Goal: Information Seeking & Learning: Learn about a topic

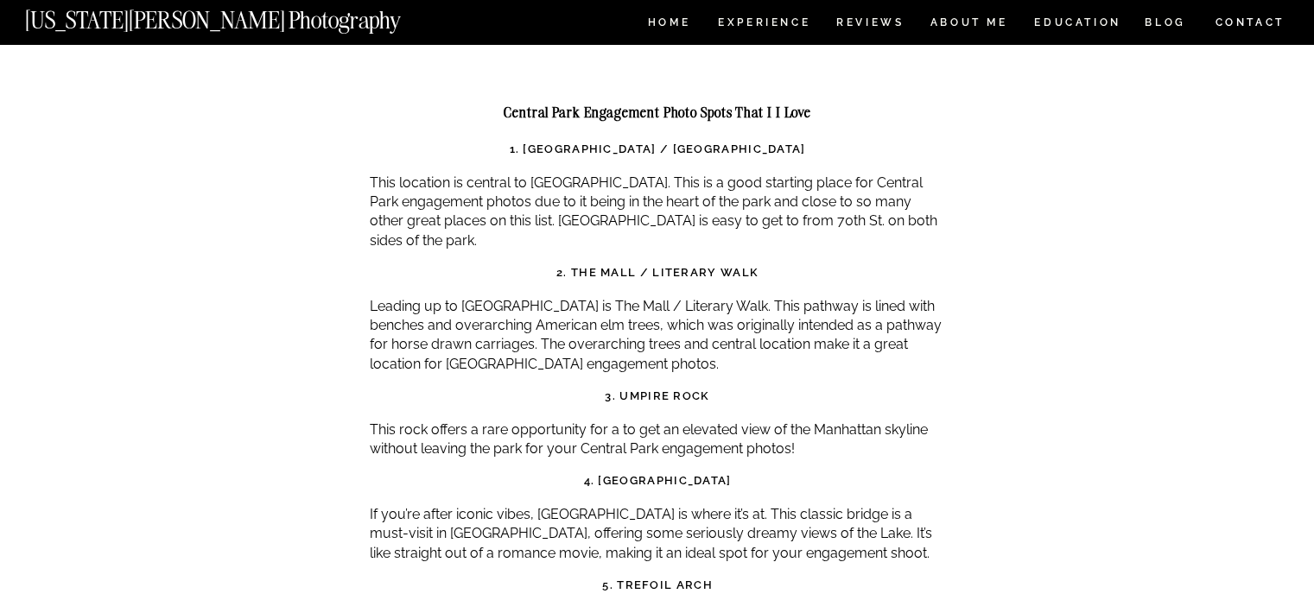
scroll to position [5596, 0]
click at [564, 142] on strong "1. [GEOGRAPHIC_DATA] / [GEOGRAPHIC_DATA]" at bounding box center [658, 148] width 296 height 13
drag, startPoint x: 564, startPoint y: 73, endPoint x: 602, endPoint y: 68, distance: 38.3
click at [602, 142] on strong "1. [GEOGRAPHIC_DATA] / [GEOGRAPHIC_DATA]" at bounding box center [658, 148] width 296 height 13
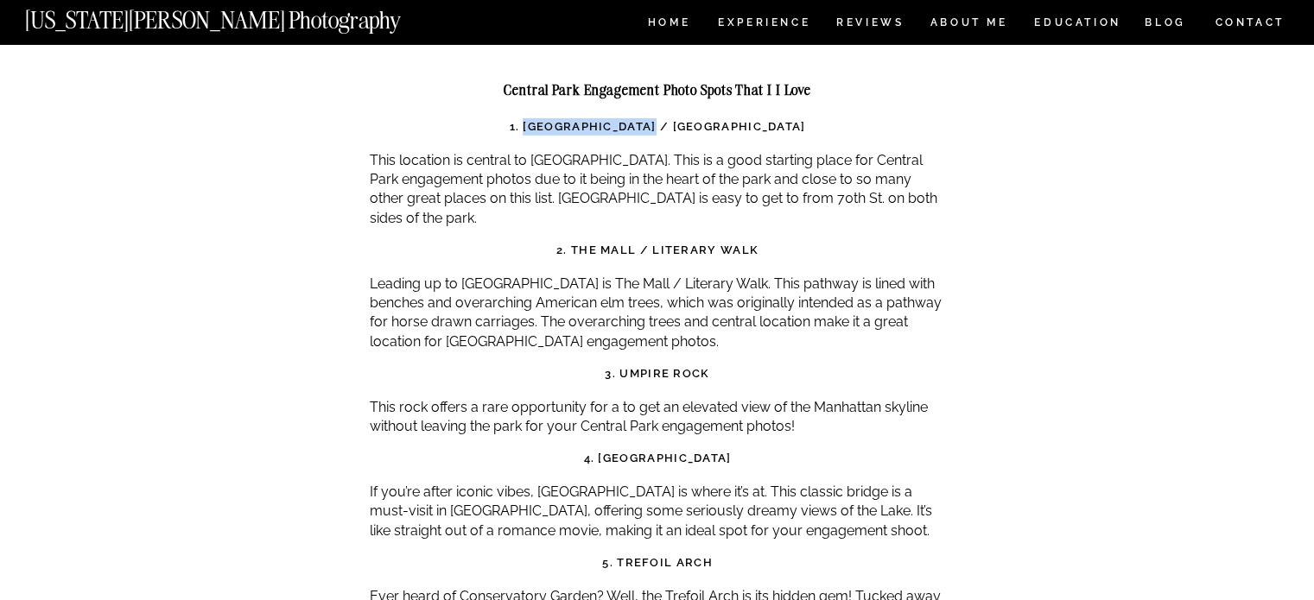
scroll to position [5620, 0]
click at [639, 365] on strong "3. Umpire Rock" at bounding box center [657, 371] width 105 height 13
drag, startPoint x: 639, startPoint y: 290, endPoint x: 675, endPoint y: 292, distance: 35.5
click at [675, 365] on strong "3. Umpire Rock" at bounding box center [657, 371] width 105 height 13
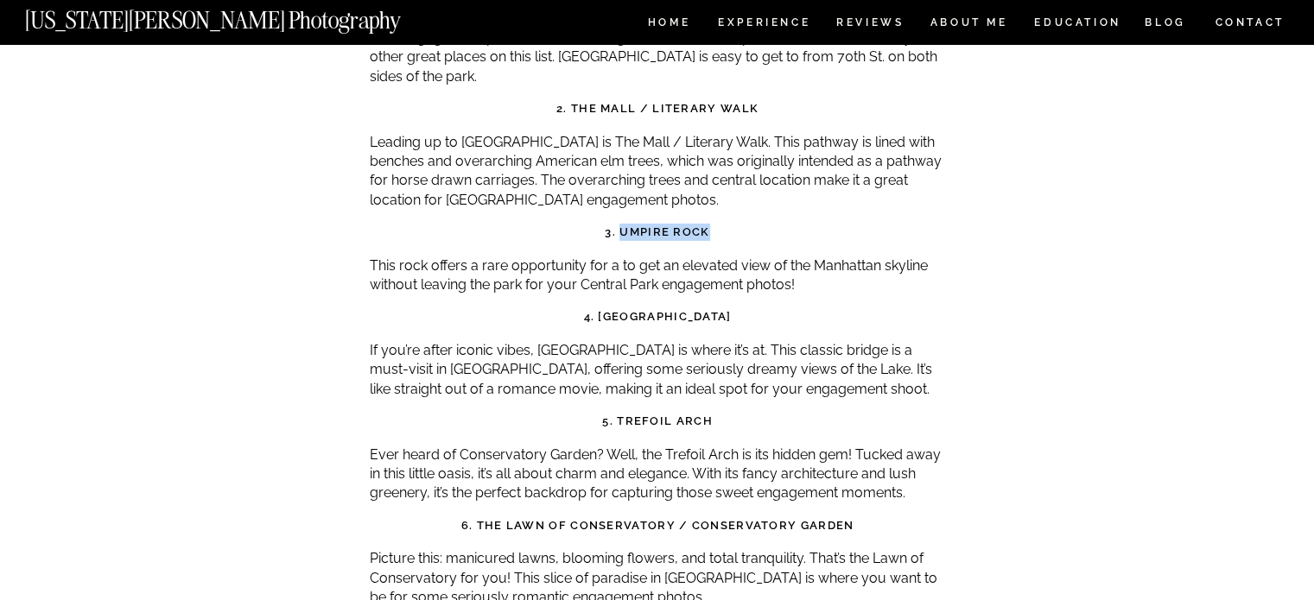
scroll to position [5818, 0]
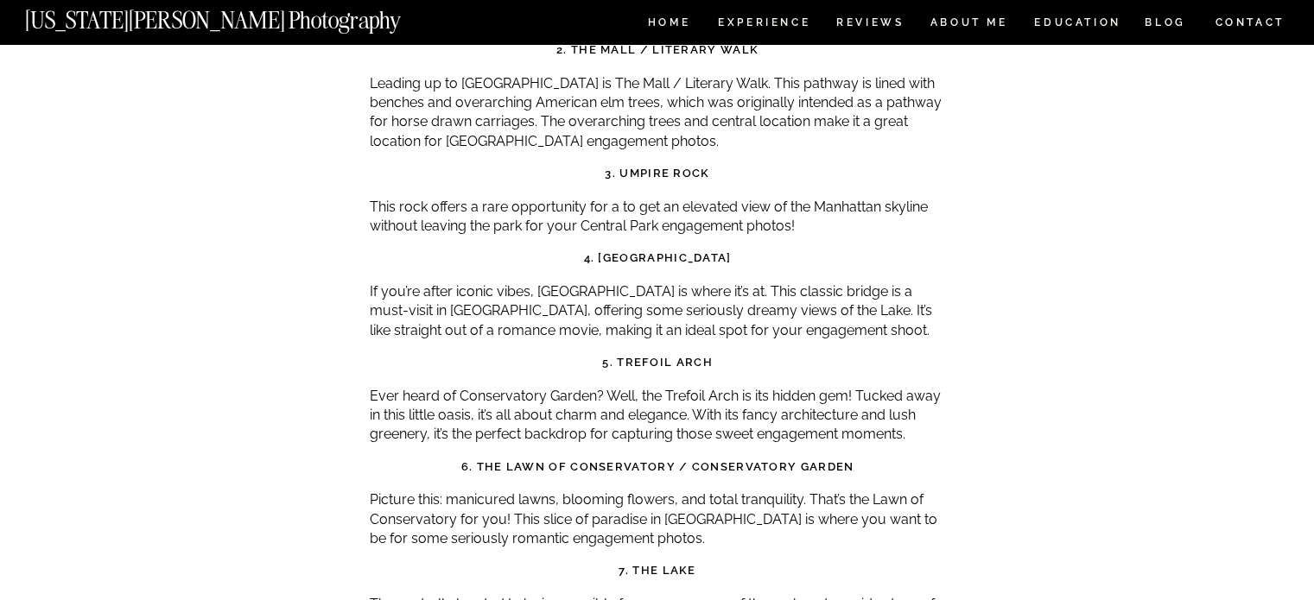
click at [637, 251] on strong "4. [GEOGRAPHIC_DATA]" at bounding box center [658, 257] width 148 height 13
drag, startPoint x: 637, startPoint y: 181, endPoint x: 687, endPoint y: 183, distance: 49.3
click at [687, 251] on strong "4. [GEOGRAPHIC_DATA]" at bounding box center [658, 257] width 148 height 13
click at [646, 356] on strong "5. Trefoil Arch" at bounding box center [657, 362] width 111 height 13
drag, startPoint x: 646, startPoint y: 282, endPoint x: 678, endPoint y: 282, distance: 32.0
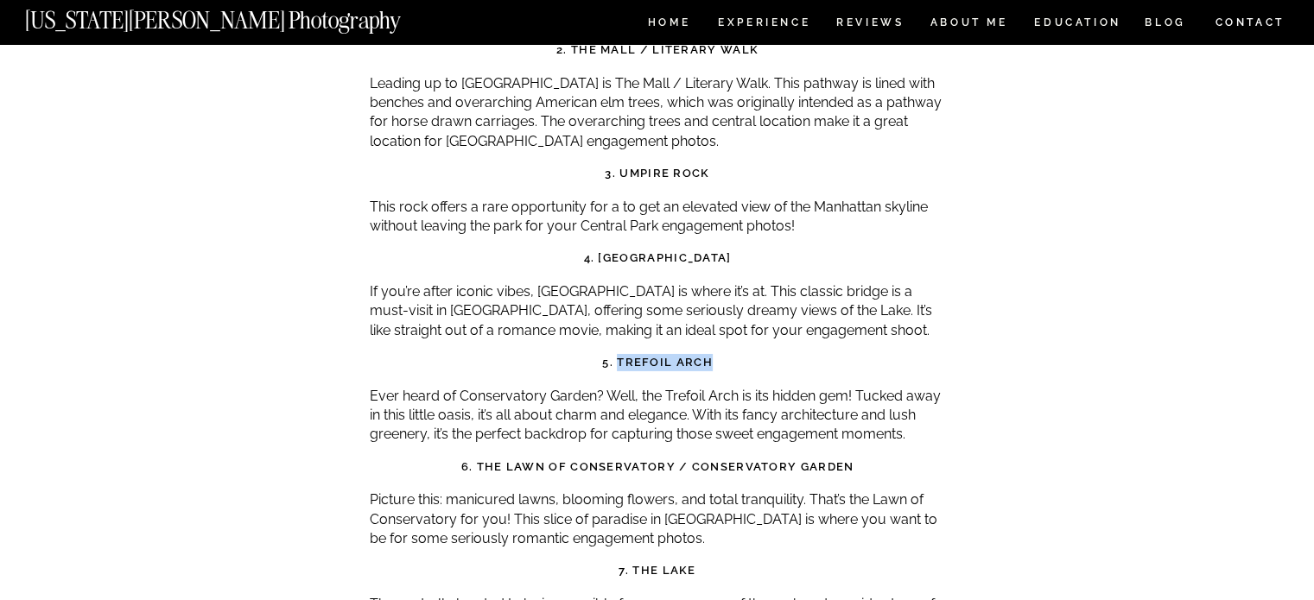
click at [678, 356] on strong "5. Trefoil Arch" at bounding box center [657, 362] width 111 height 13
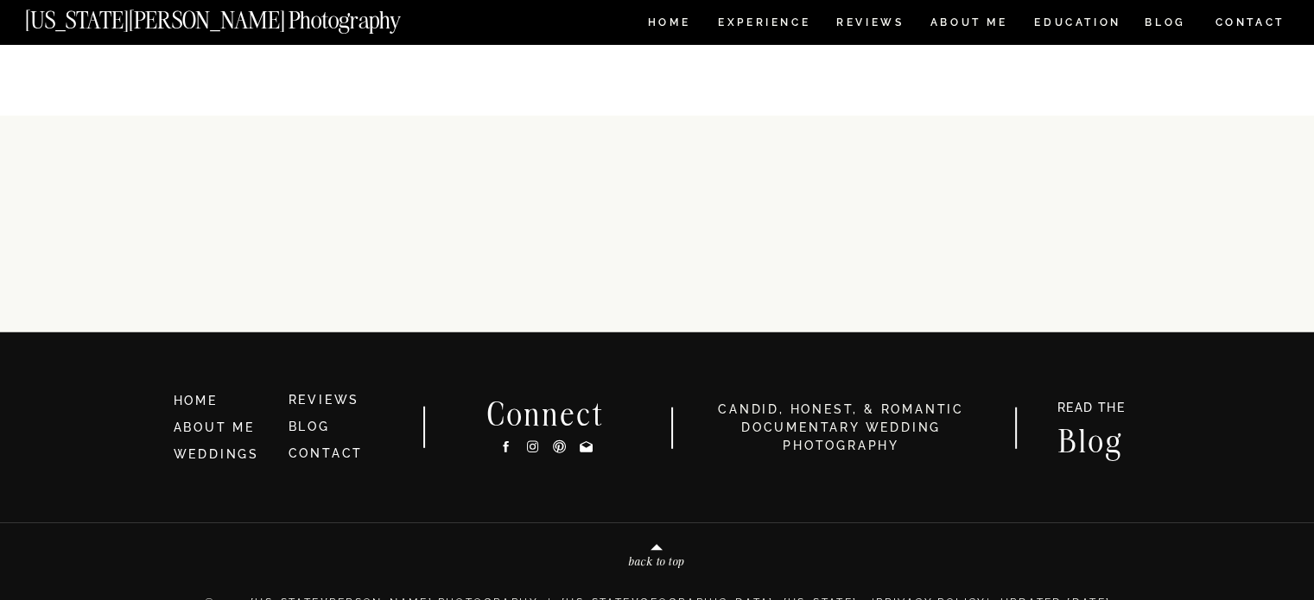
scroll to position [11271, 0]
